Goal: Information Seeking & Learning: Learn about a topic

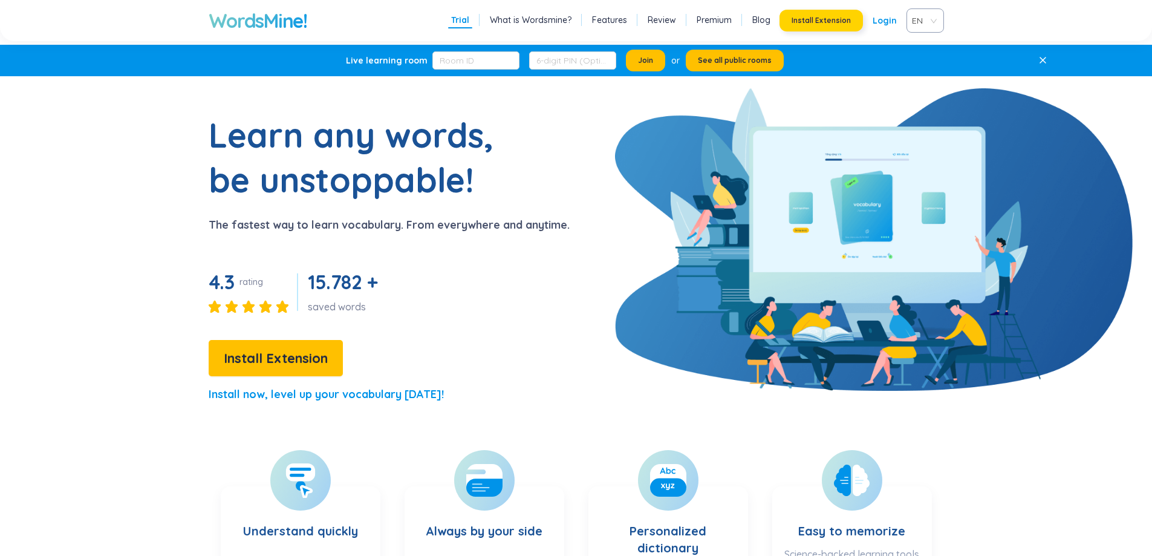
click at [841, 20] on span "Install Extension" at bounding box center [821, 21] width 59 height 10
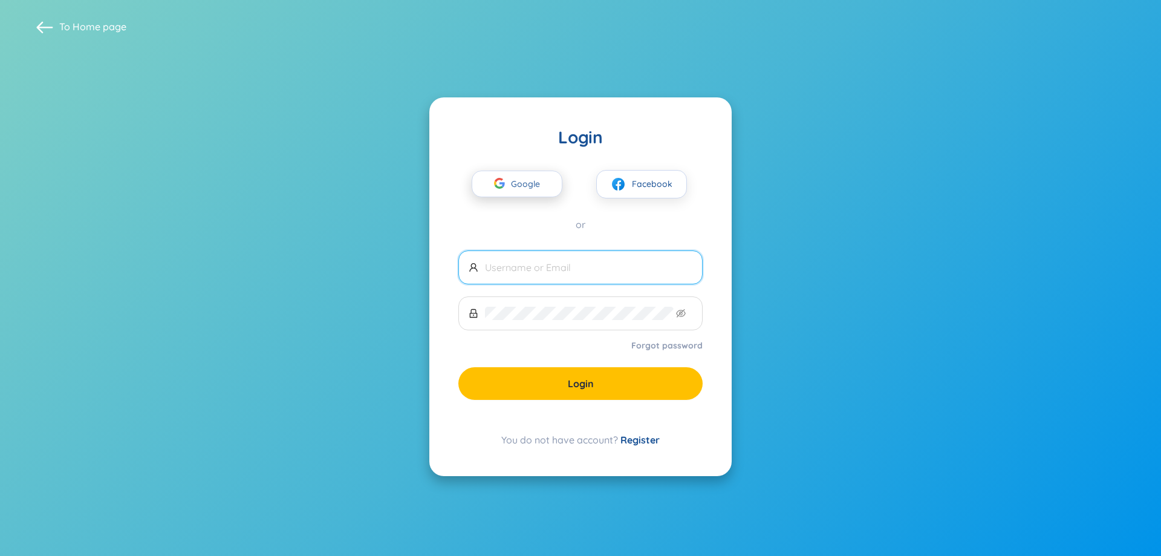
click at [512, 183] on span "Google" at bounding box center [528, 183] width 35 height 25
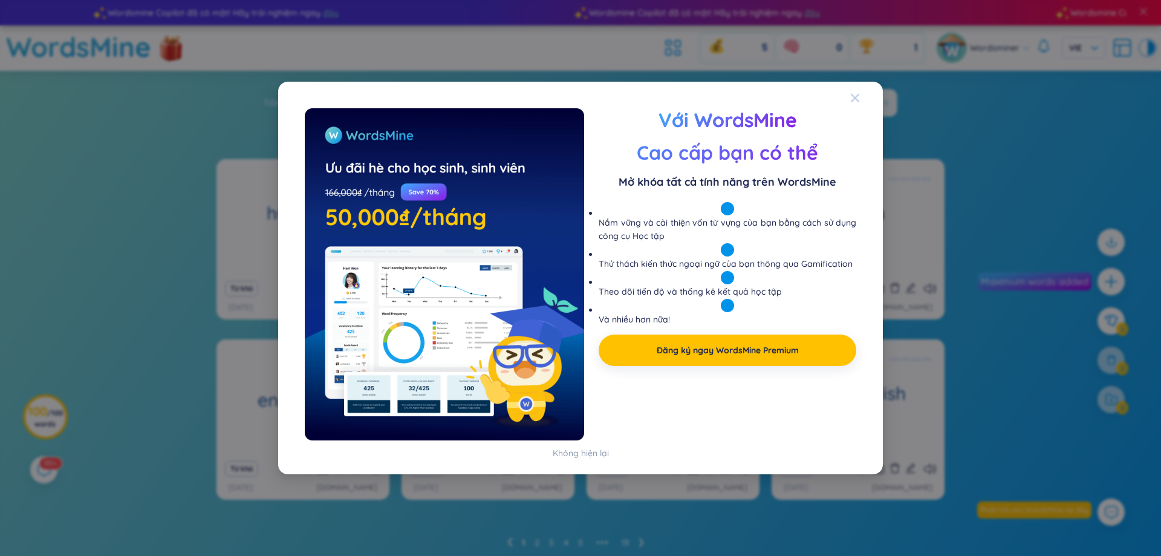
click at [857, 97] on icon "Close" at bounding box center [855, 98] width 10 height 10
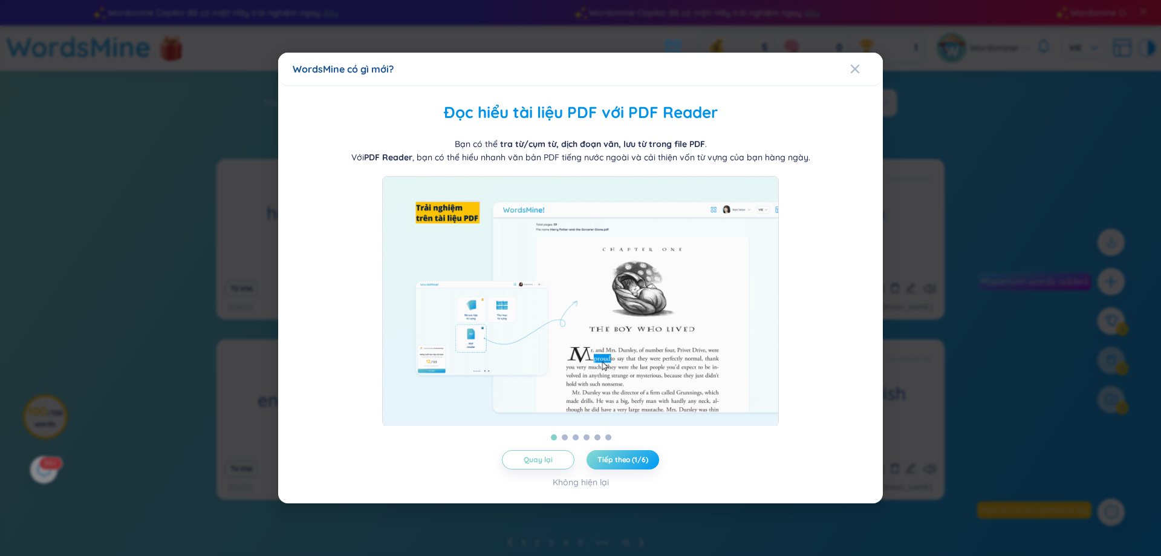
click at [639, 461] on button "Tiếp theo (1/6)" at bounding box center [623, 459] width 73 height 19
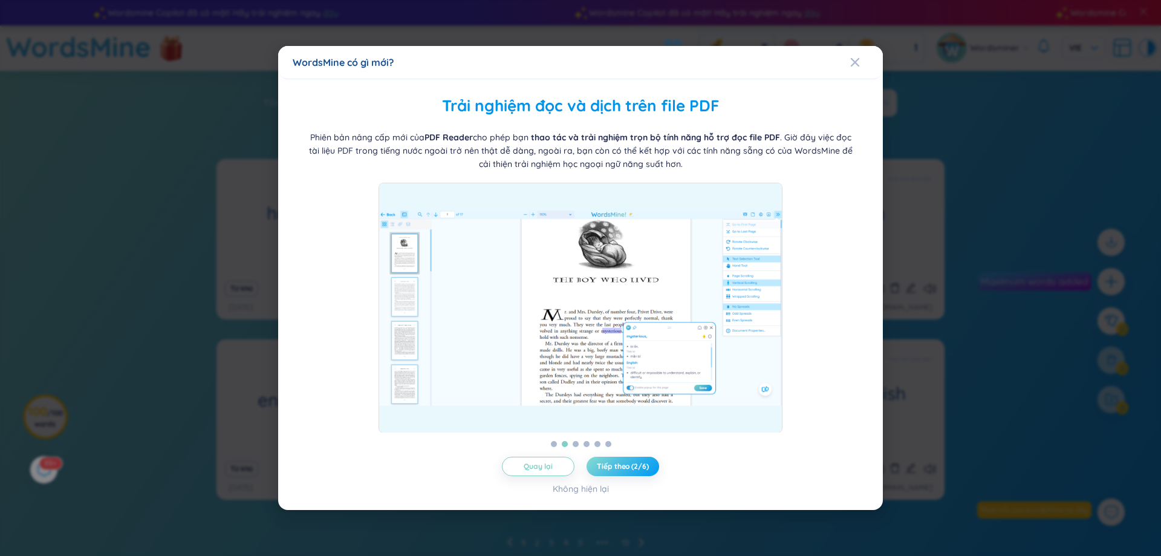
click at [641, 463] on span "Tiếp theo (2/6)" at bounding box center [622, 467] width 51 height 10
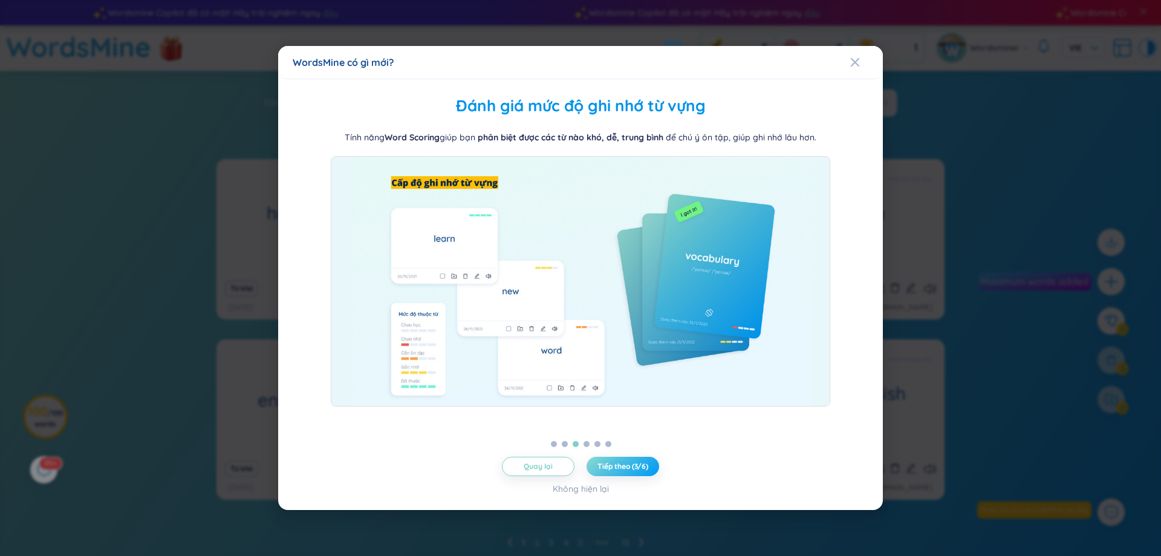
click at [641, 463] on span "Tiếp theo (3/6)" at bounding box center [623, 467] width 51 height 10
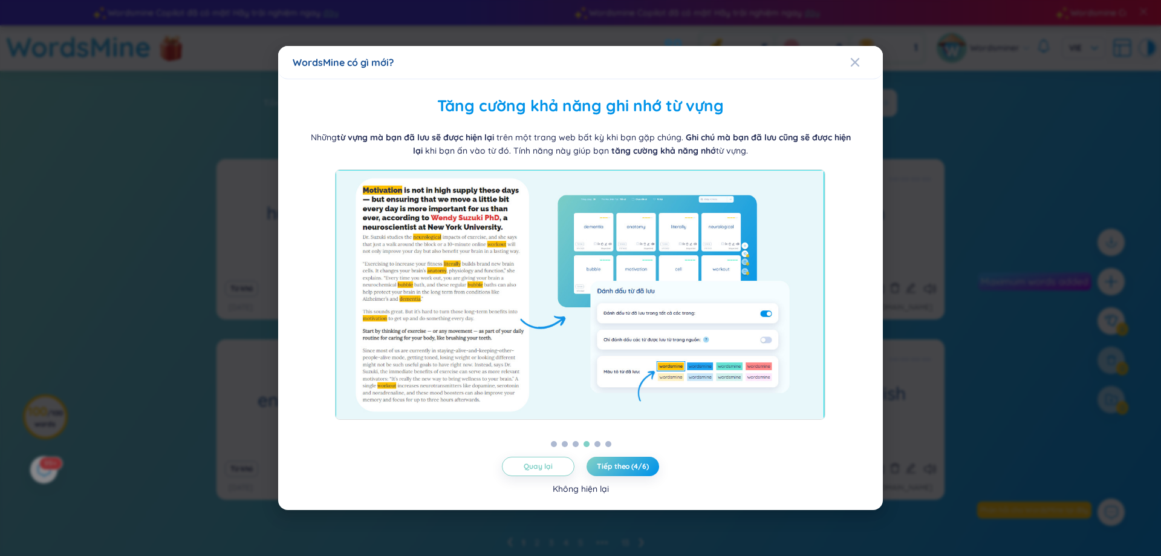
click at [588, 489] on div "Không hiện lại" at bounding box center [581, 488] width 56 height 13
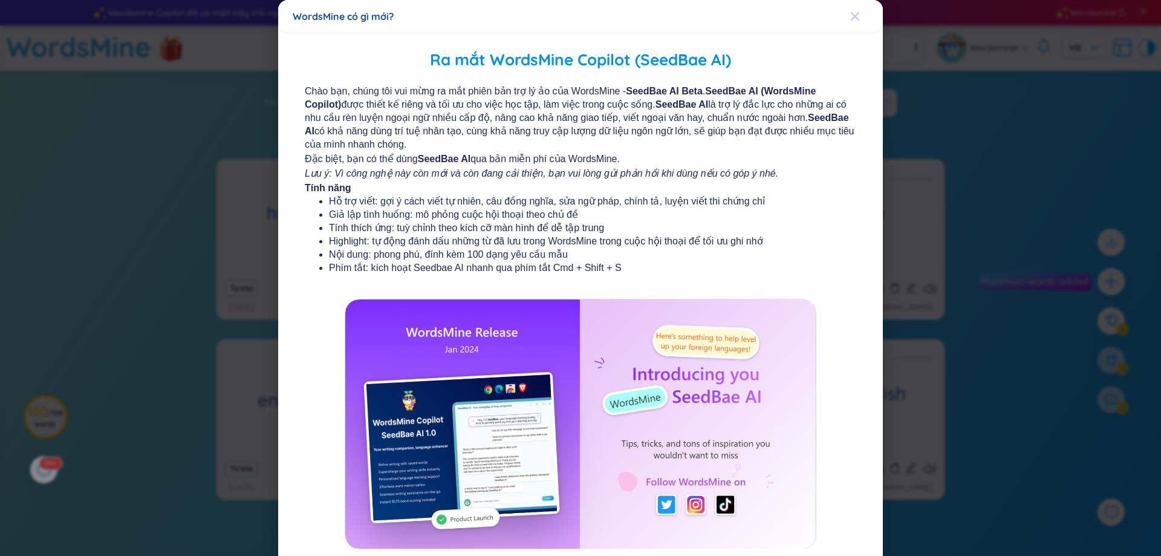
click at [857, 21] on span "Close" at bounding box center [866, 16] width 33 height 33
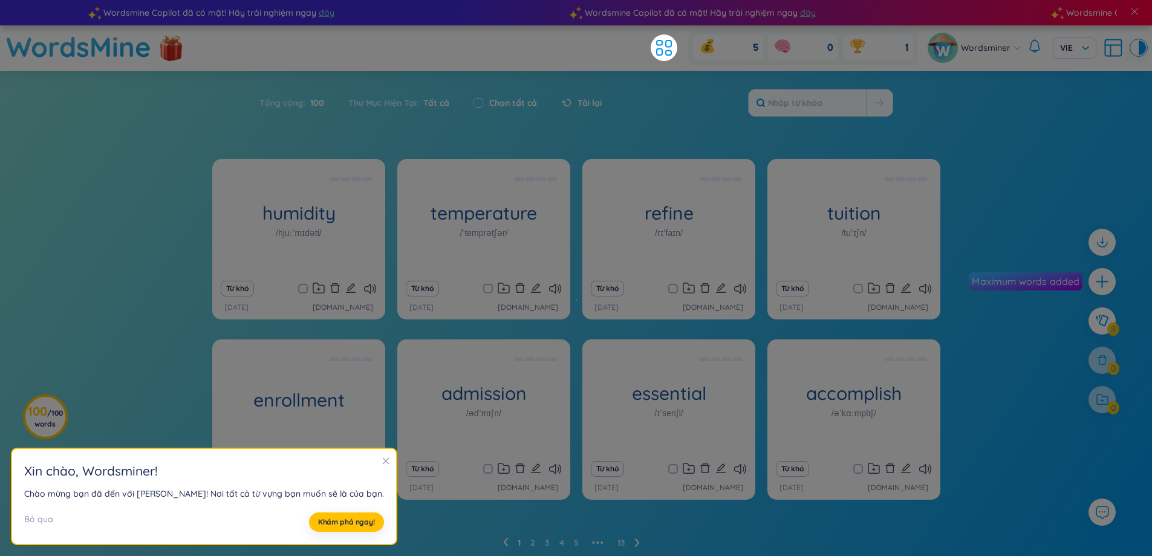
click at [162, 219] on div "humidity /hjuːˈmɪdəti/ (Definition is empty) Từ khó [DATE] [DOMAIN_NAME] temper…" at bounding box center [576, 367] width 1152 height 417
